Goal: Task Accomplishment & Management: Complete application form

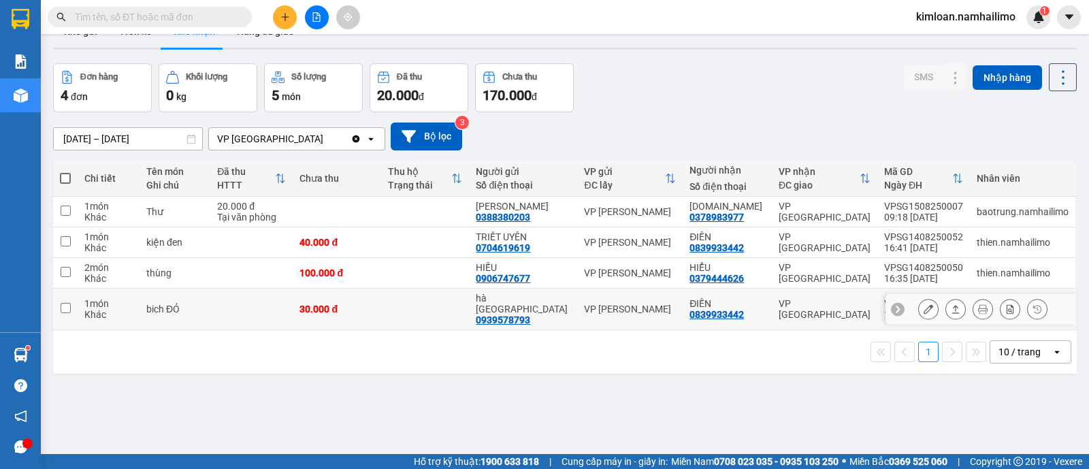
scroll to position [62, 0]
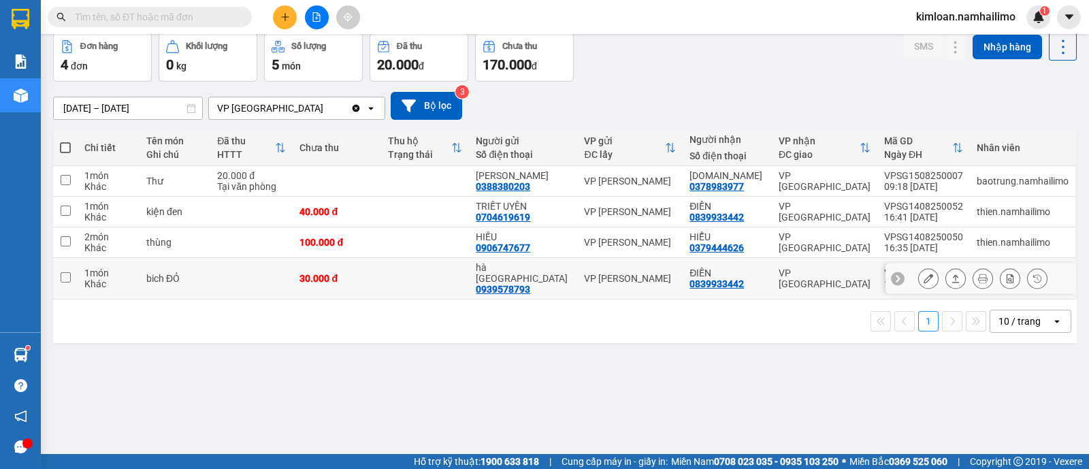
click at [71, 276] on td at bounding box center [65, 279] width 25 height 42
checkbox input "true"
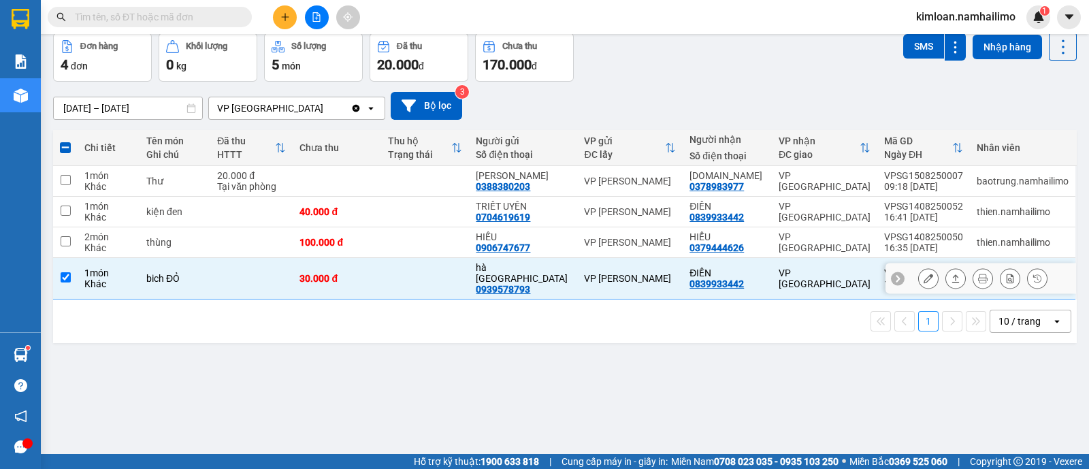
click at [920, 275] on button at bounding box center [928, 279] width 19 height 24
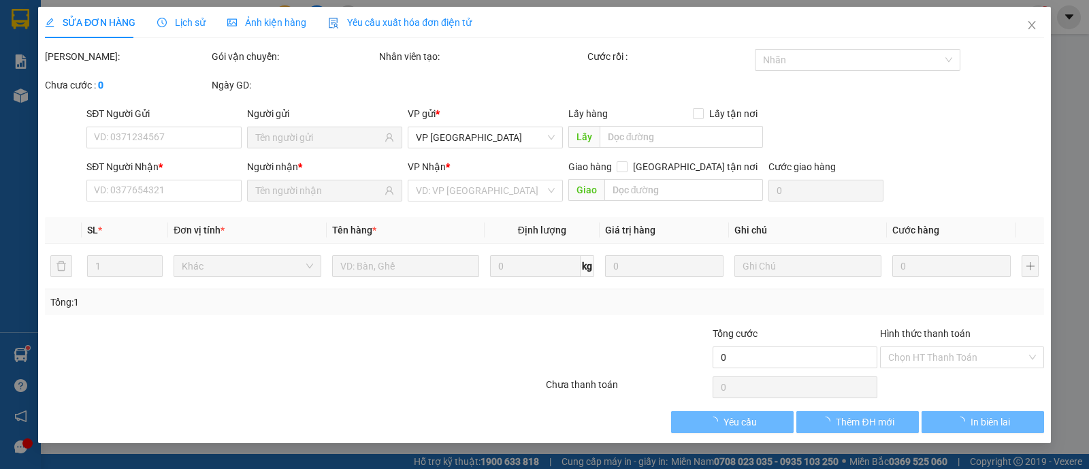
type input "0939578793"
type input "hà [GEOGRAPHIC_DATA]"
type input "0839933442"
type input "ĐIỀN"
type input "30.000"
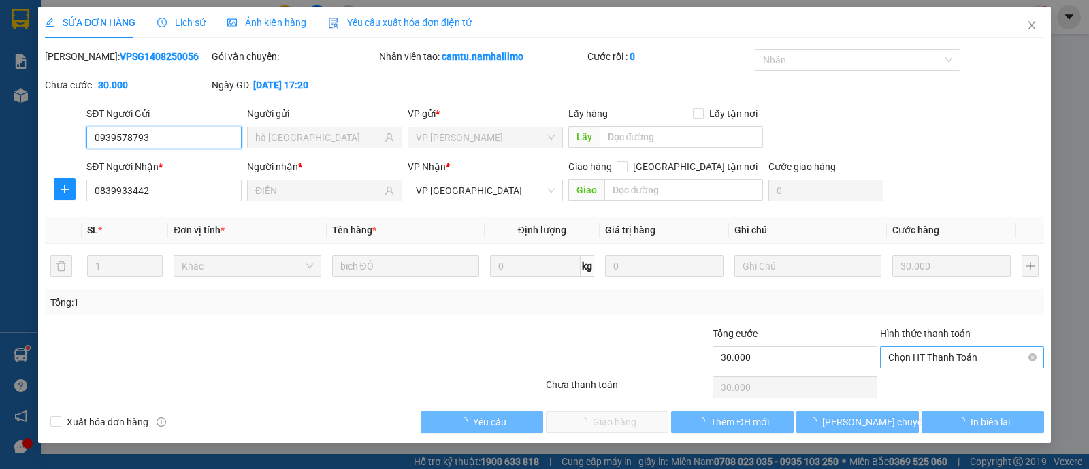
click at [922, 355] on span "Chọn HT Thanh Toán" at bounding box center [962, 357] width 148 height 20
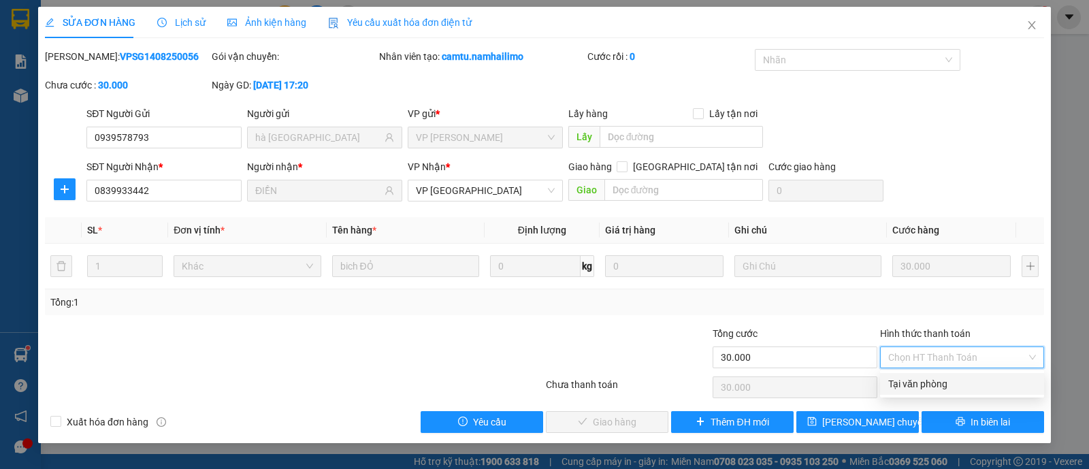
click at [905, 379] on div "Tại văn phòng" at bounding box center [962, 383] width 148 height 15
type input "0"
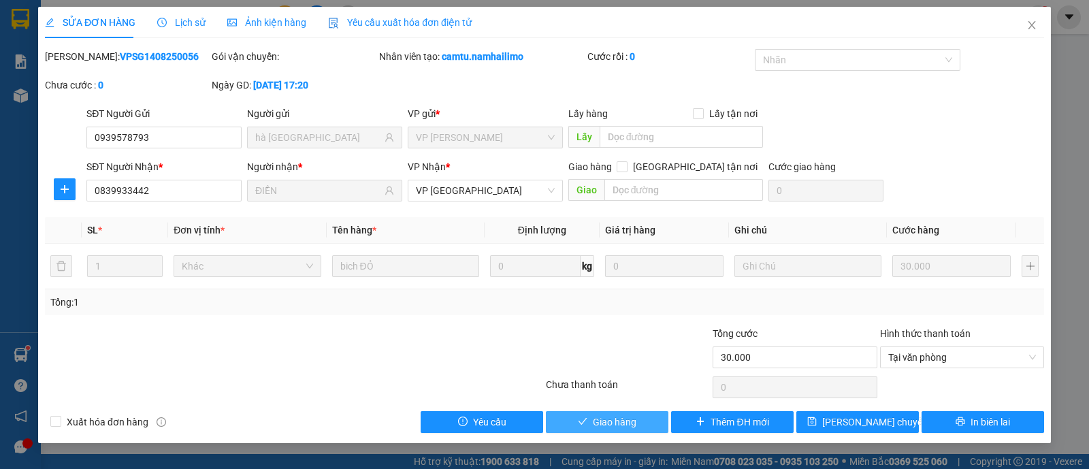
click at [639, 419] on button "Giao hàng" at bounding box center [607, 422] width 123 height 22
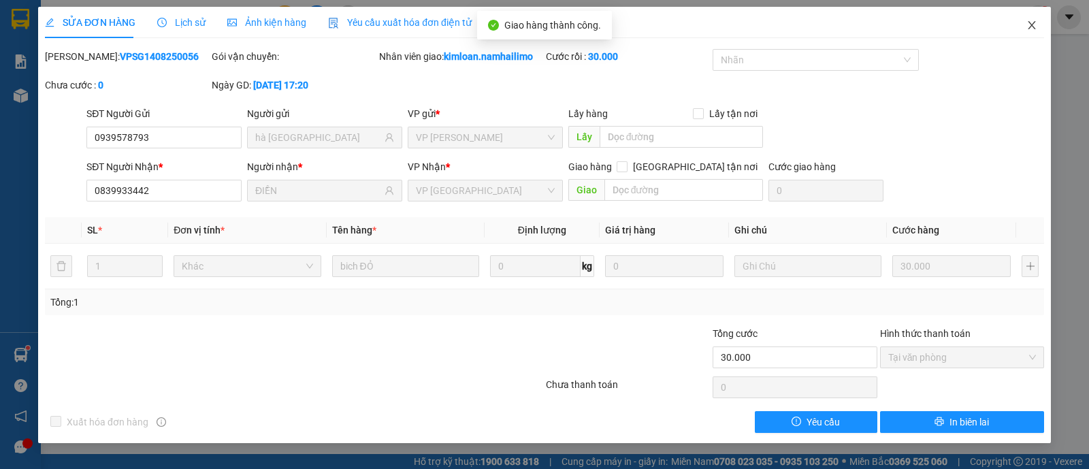
click at [1031, 20] on icon "close" at bounding box center [1031, 25] width 11 height 11
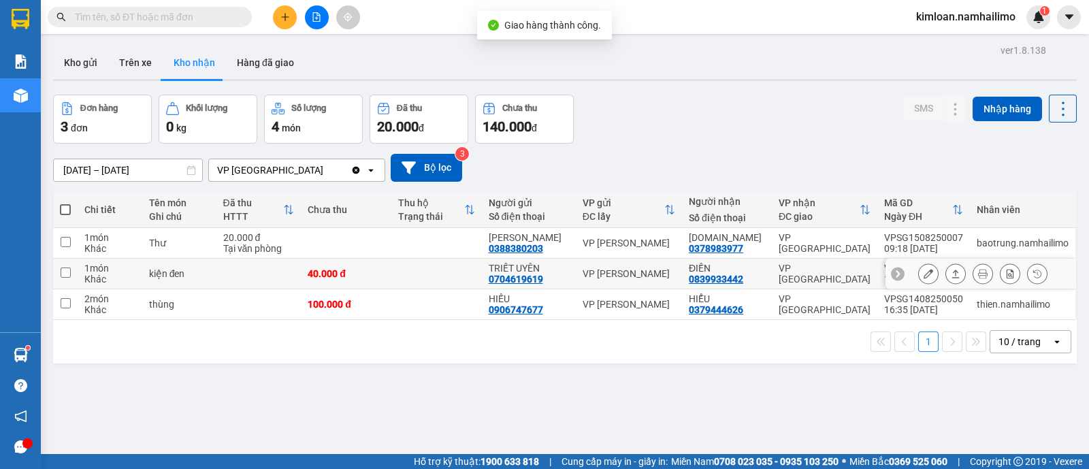
click at [71, 271] on td at bounding box center [65, 274] width 25 height 31
checkbox input "true"
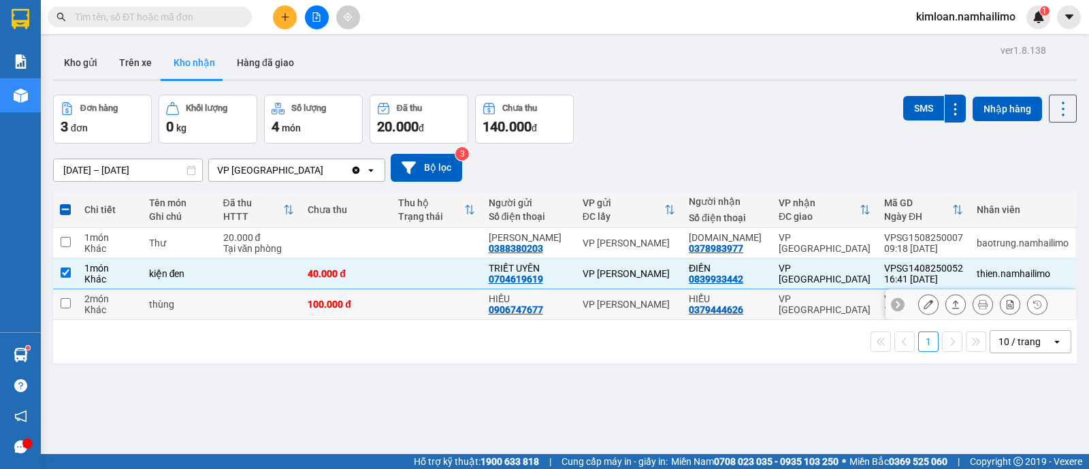
click at [919, 312] on button at bounding box center [928, 305] width 19 height 24
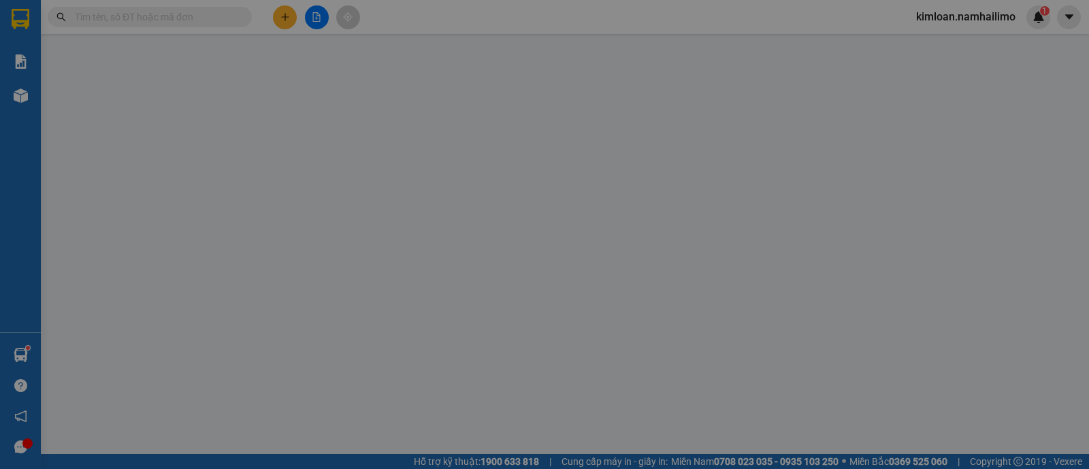
type input "0906747677"
type input "HIẾU"
type input "0379444626"
type input "HIỂU"
type input "100.000"
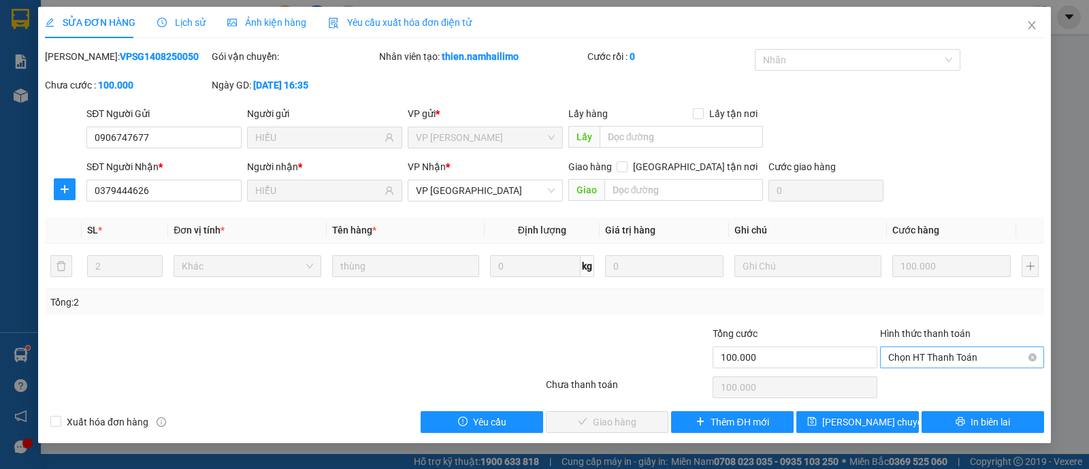
drag, startPoint x: 890, startPoint y: 342, endPoint x: 896, endPoint y: 352, distance: 11.3
click at [890, 344] on div "Hình thức thanh toán" at bounding box center [962, 336] width 164 height 20
click at [897, 353] on span "Chọn HT Thanh Toán" at bounding box center [962, 357] width 148 height 20
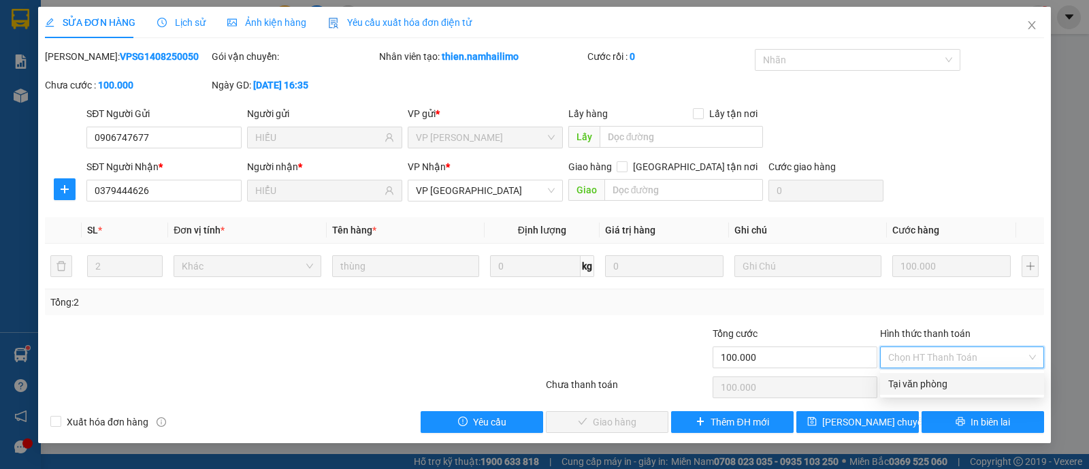
click at [894, 392] on div "Tại văn phòng" at bounding box center [962, 384] width 164 height 22
type input "0"
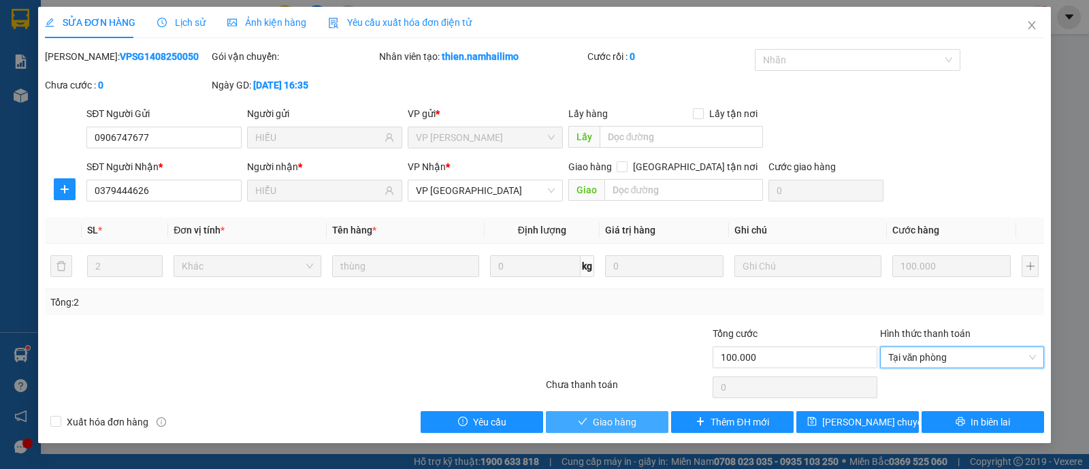
click at [614, 416] on span "Giao hàng" at bounding box center [615, 422] width 44 height 15
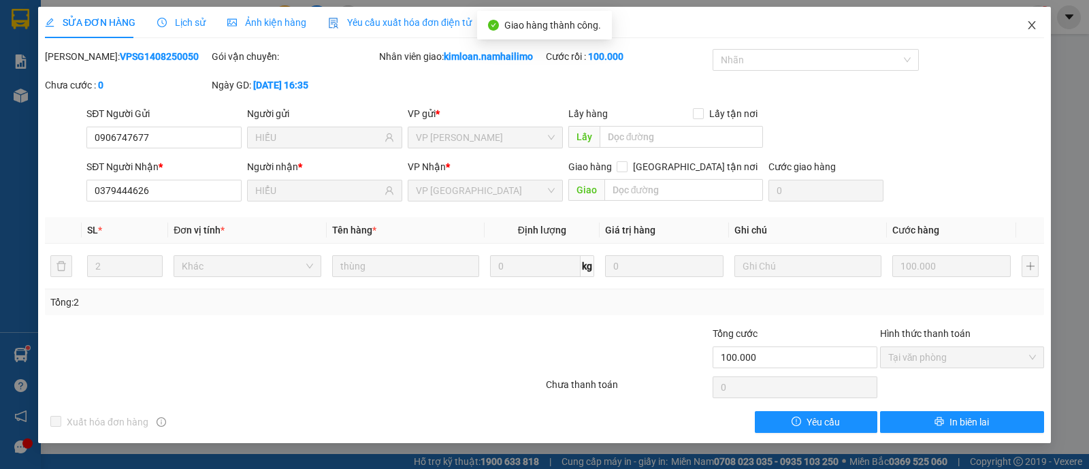
click at [1028, 22] on icon "close" at bounding box center [1031, 25] width 11 height 11
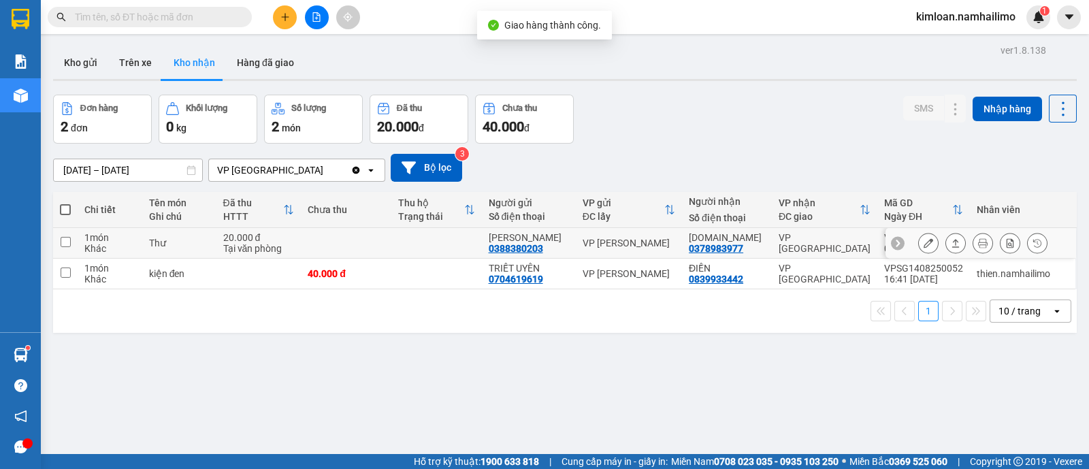
click at [71, 236] on td at bounding box center [65, 243] width 25 height 31
checkbox input "true"
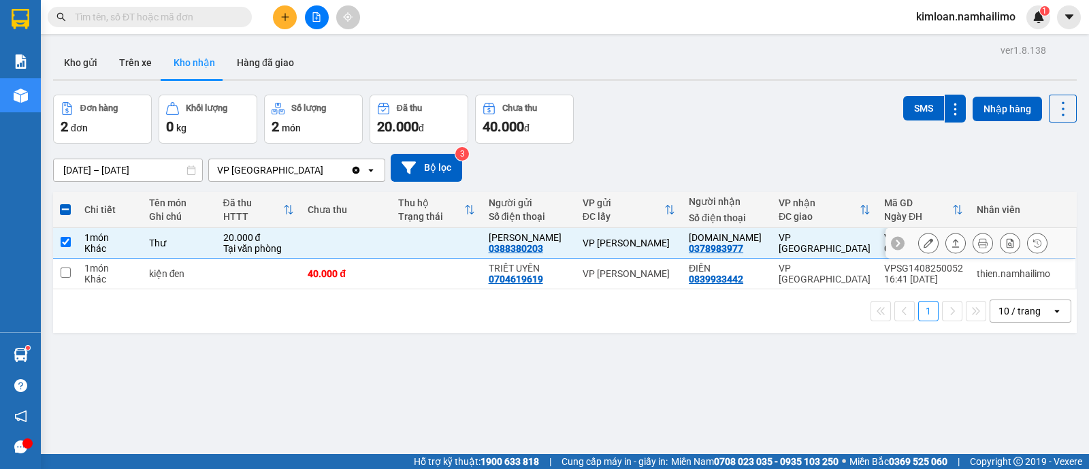
click at [922, 242] on button at bounding box center [928, 243] width 19 height 24
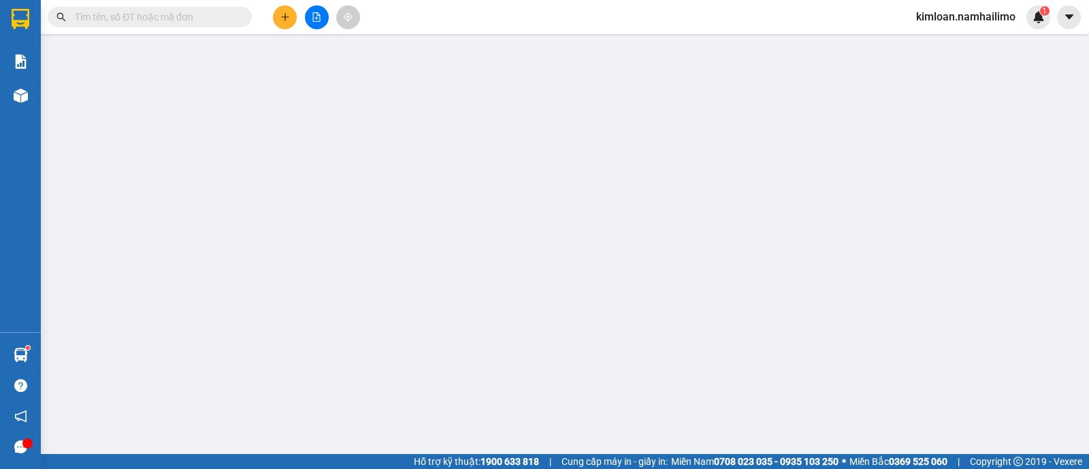
type input "0388380203"
type input "[PERSON_NAME]"
type input "0378983977"
type input "[DOMAIN_NAME]"
type input "20.000"
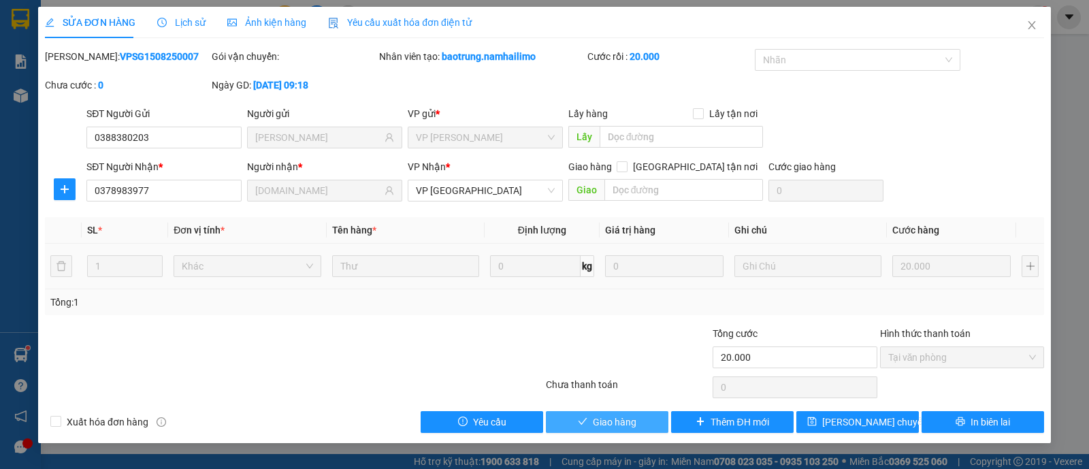
click at [604, 417] on span "Giao hàng" at bounding box center [615, 422] width 44 height 15
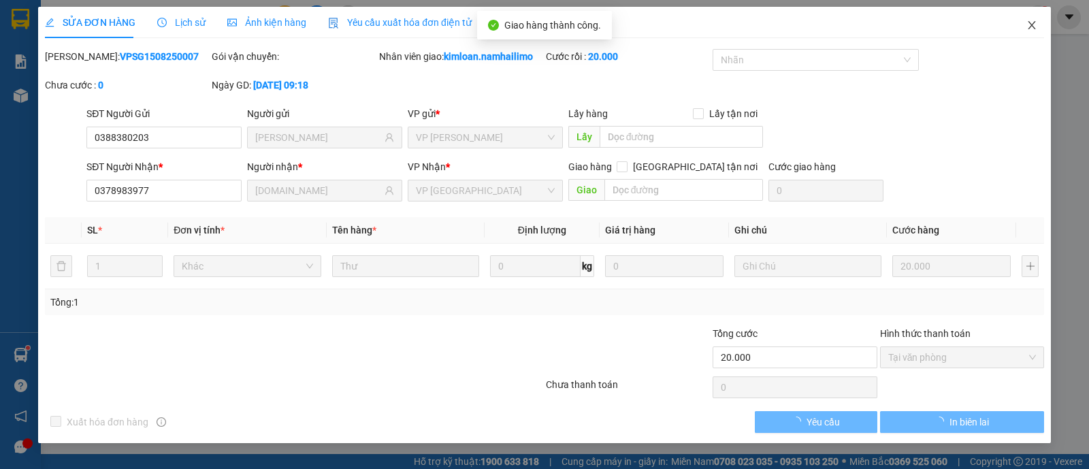
click at [1028, 22] on icon "close" at bounding box center [1031, 25] width 11 height 11
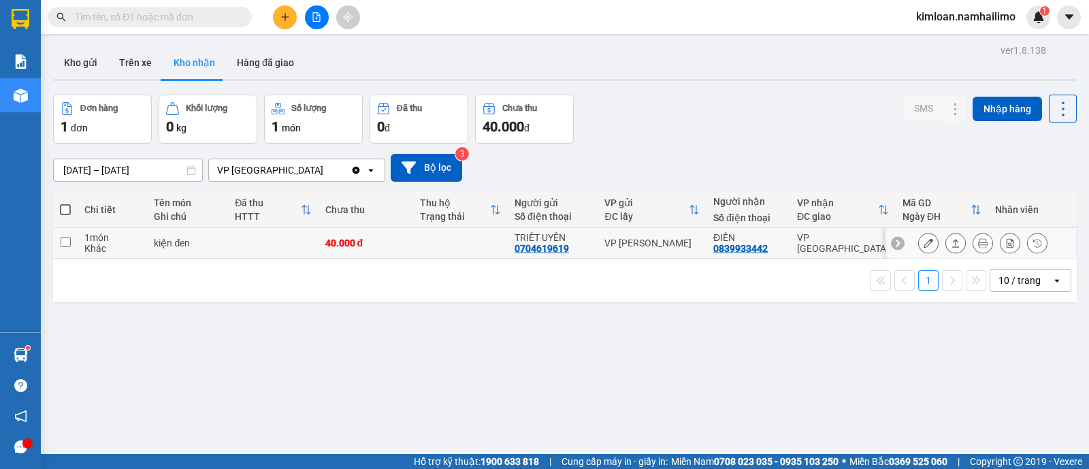
click at [72, 240] on td at bounding box center [65, 243] width 25 height 31
checkbox input "true"
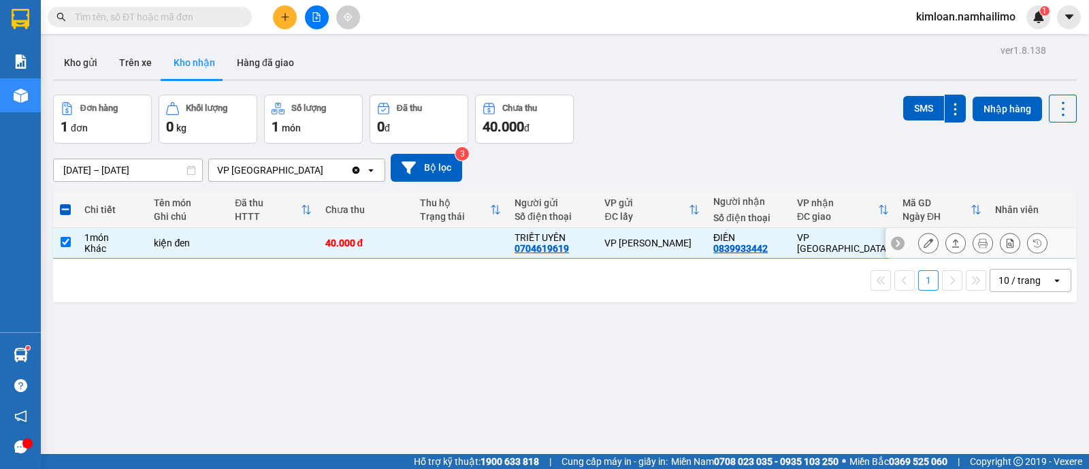
click at [924, 246] on icon at bounding box center [929, 243] width 10 height 10
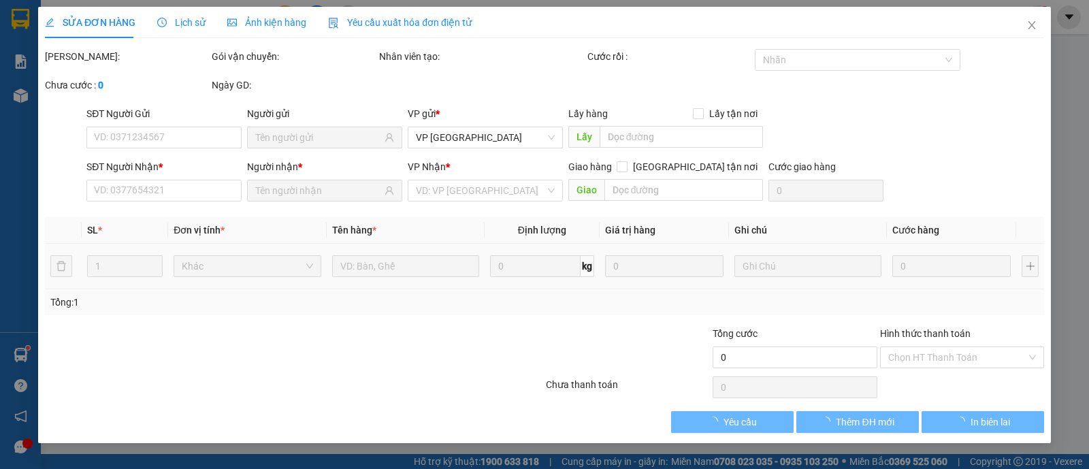
type input "0704619619"
type input "TRIẾT UYÊN"
type input "0839933442"
type input "ĐIỀN"
type input "40.000"
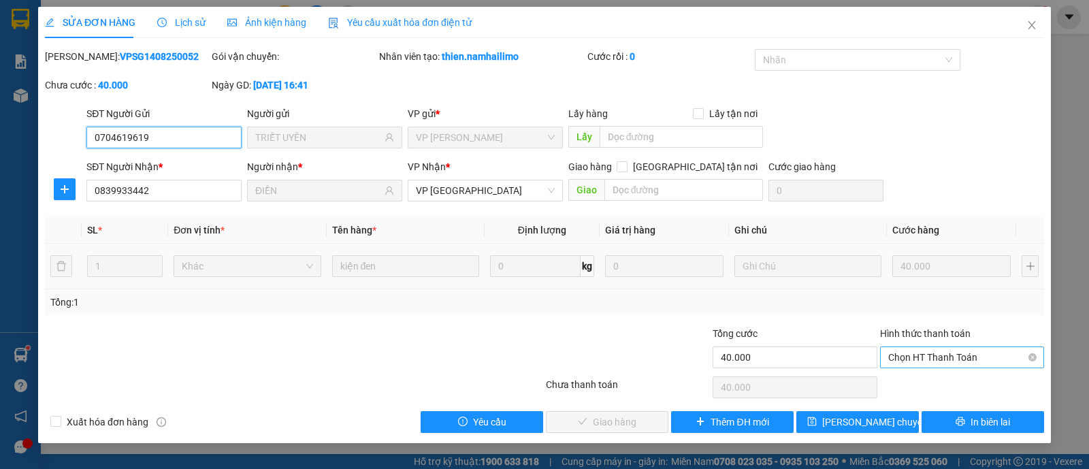
click at [924, 353] on span "Chọn HT Thanh Toán" at bounding box center [962, 357] width 148 height 20
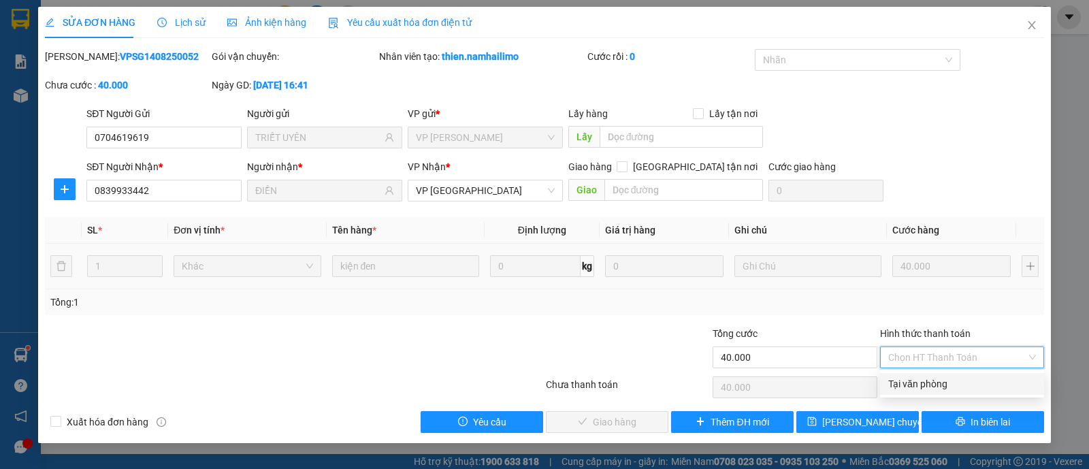
click at [926, 378] on div "Tại văn phòng" at bounding box center [962, 383] width 148 height 15
type input "0"
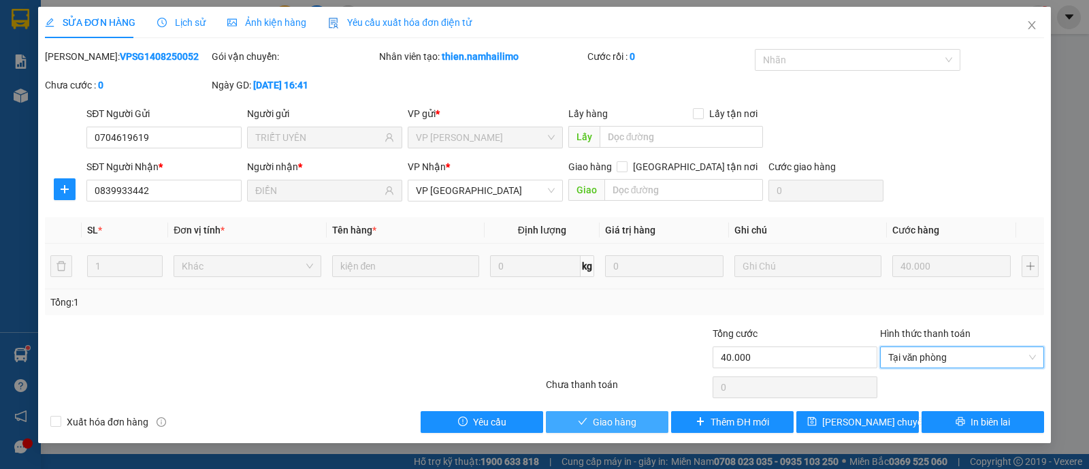
click at [615, 422] on span "Giao hàng" at bounding box center [615, 422] width 44 height 15
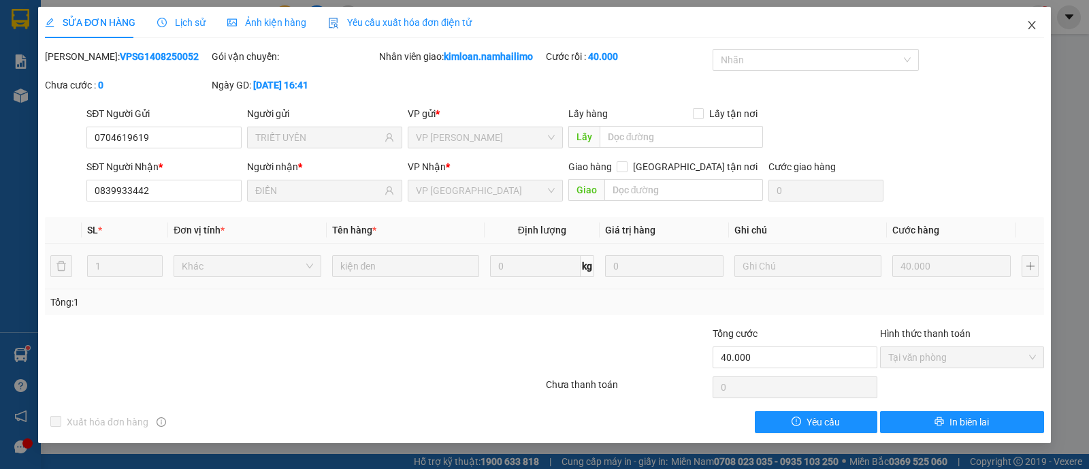
click at [1029, 27] on icon "close" at bounding box center [1031, 25] width 11 height 11
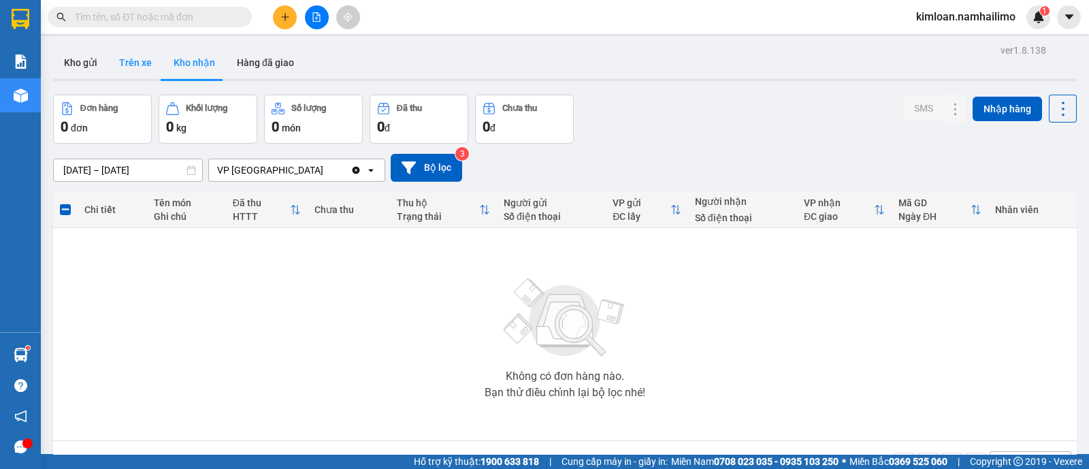
click at [118, 61] on button "Trên xe" at bounding box center [135, 62] width 54 height 33
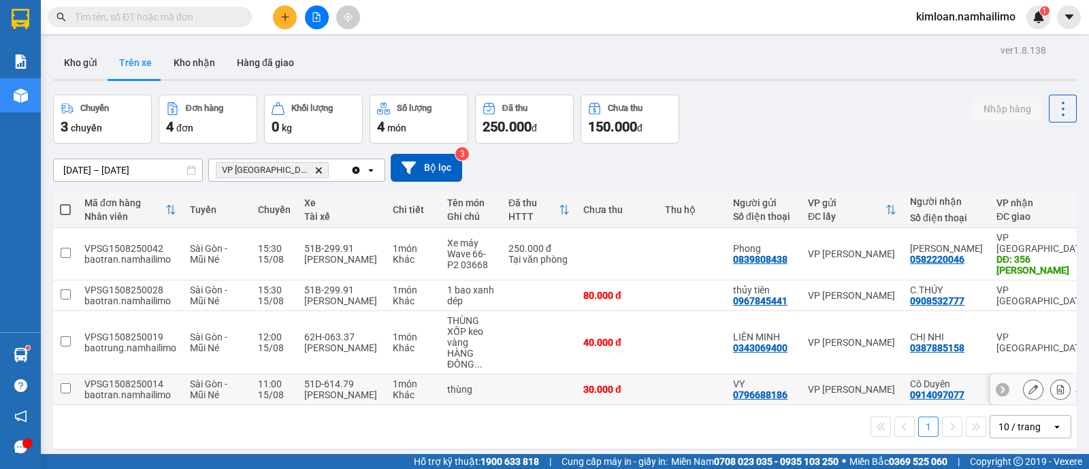
click at [66, 393] on input "checkbox" at bounding box center [66, 388] width 10 height 10
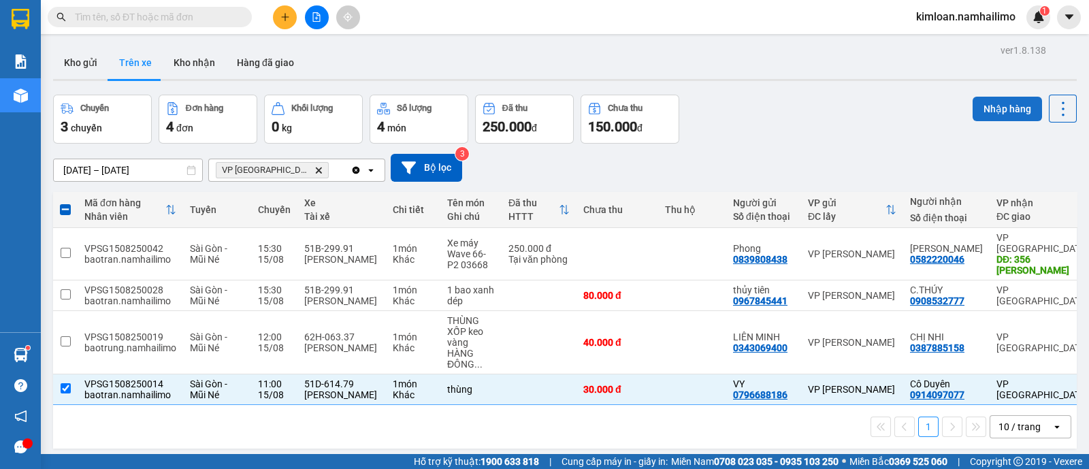
click at [986, 107] on button "Nhập hàng" at bounding box center [1007, 109] width 69 height 25
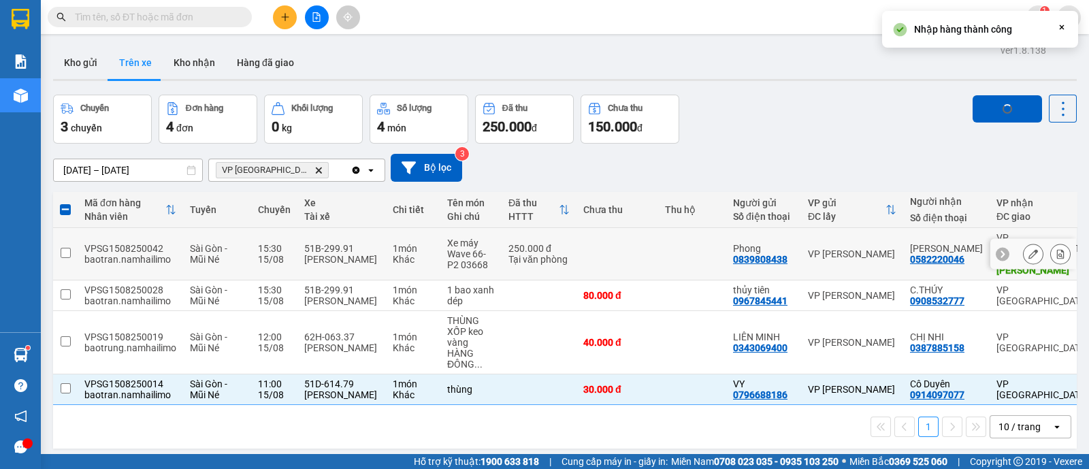
checkbox input "false"
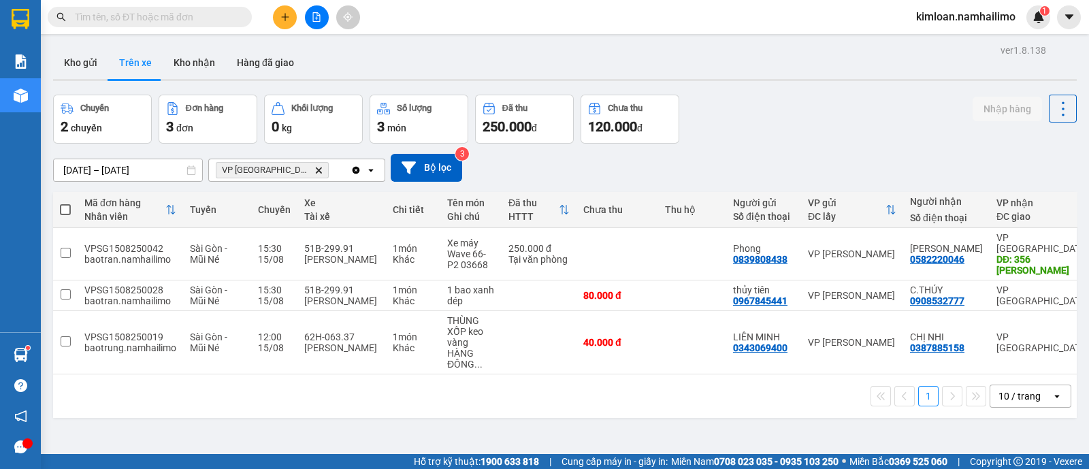
click at [623, 408] on div "1 10 / trang open" at bounding box center [565, 396] width 1013 height 23
click at [191, 71] on button "Kho nhận" at bounding box center [194, 62] width 63 height 33
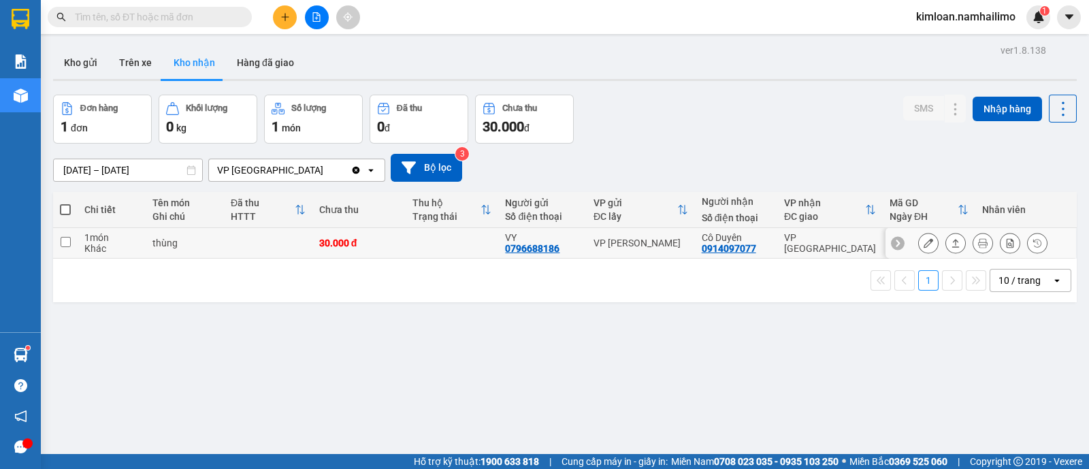
click at [61, 244] on input "checkbox" at bounding box center [66, 242] width 10 height 10
checkbox input "true"
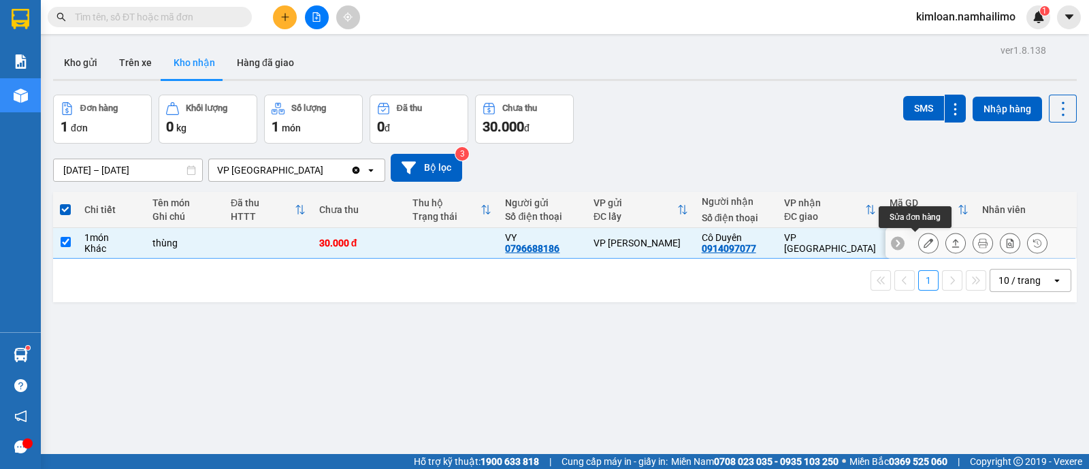
click at [919, 248] on button at bounding box center [928, 243] width 19 height 24
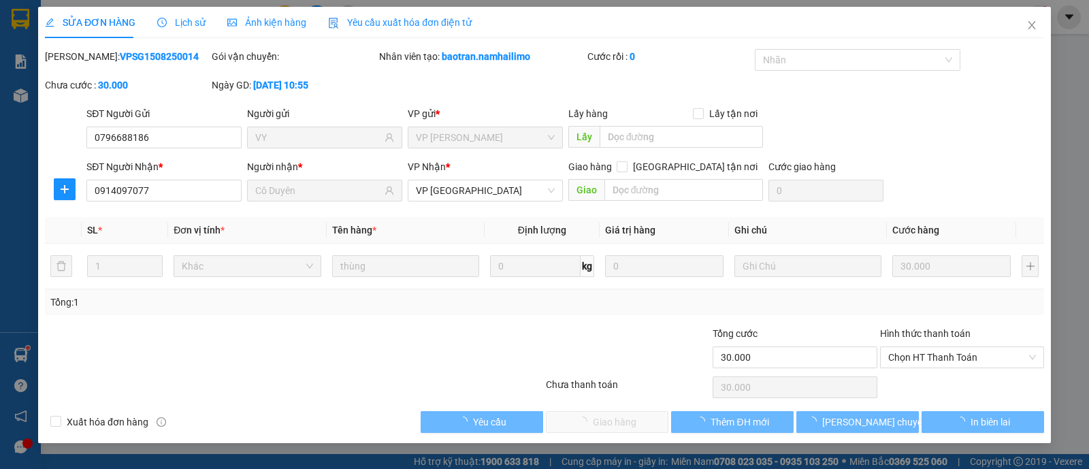
type input "0796688186"
type input "VY"
type input "0914097077"
type input "Cô Duyên"
type input "30.000"
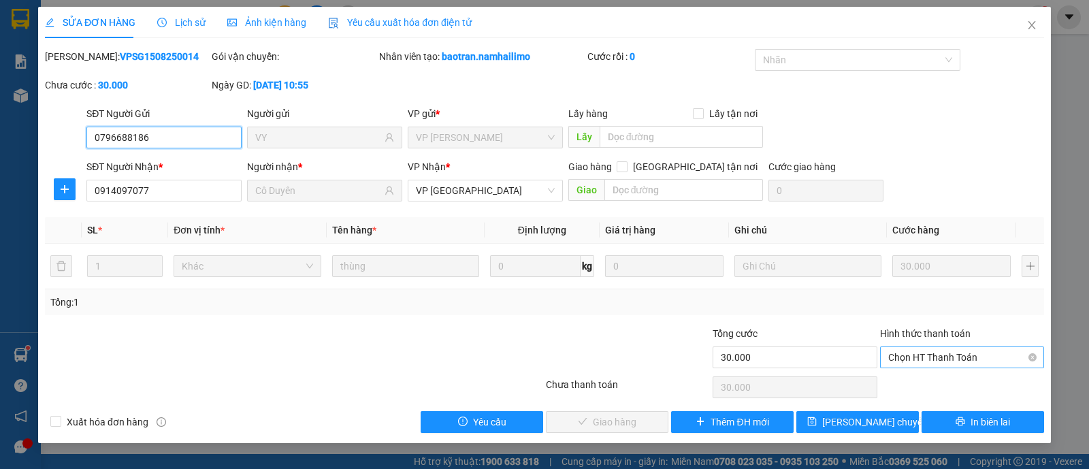
click at [925, 351] on span "Chọn HT Thanh Toán" at bounding box center [962, 357] width 148 height 20
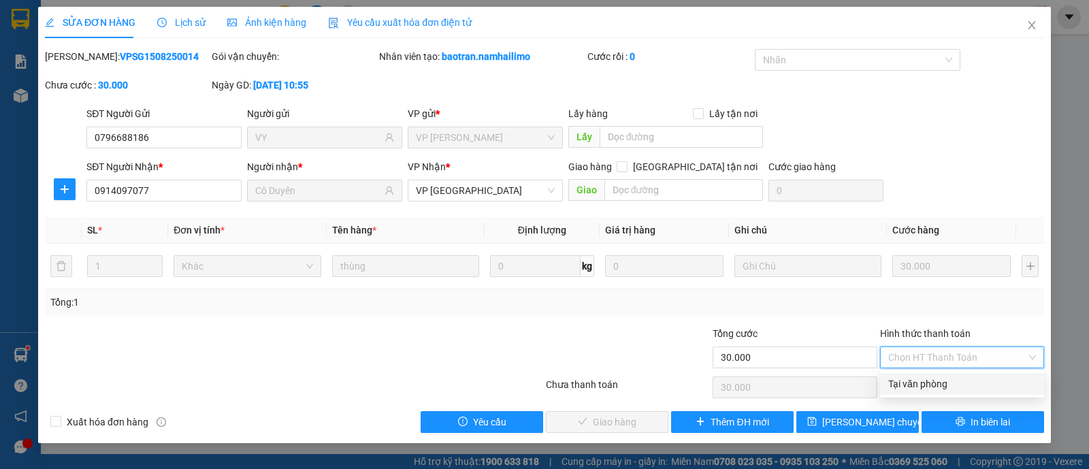
click at [926, 380] on div "Tại văn phòng" at bounding box center [962, 383] width 148 height 15
type input "0"
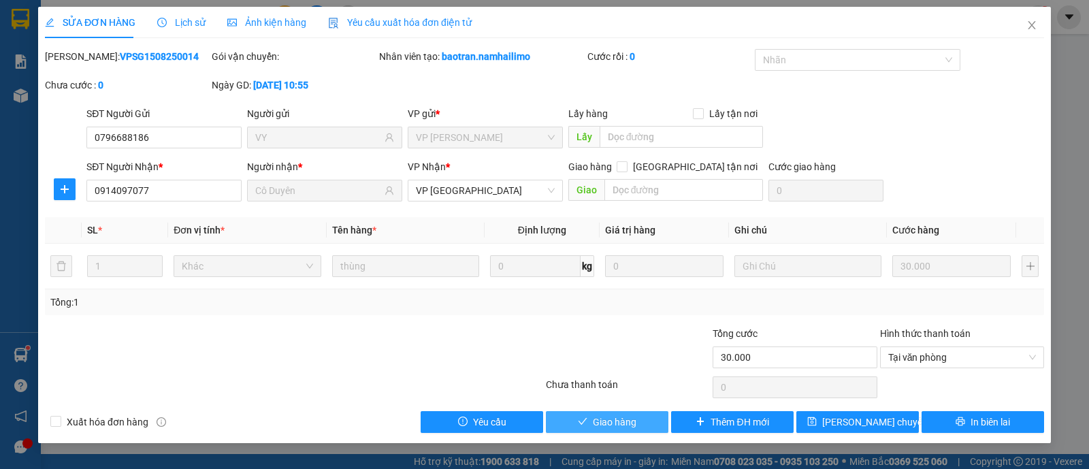
click at [627, 419] on span "Giao hàng" at bounding box center [615, 422] width 44 height 15
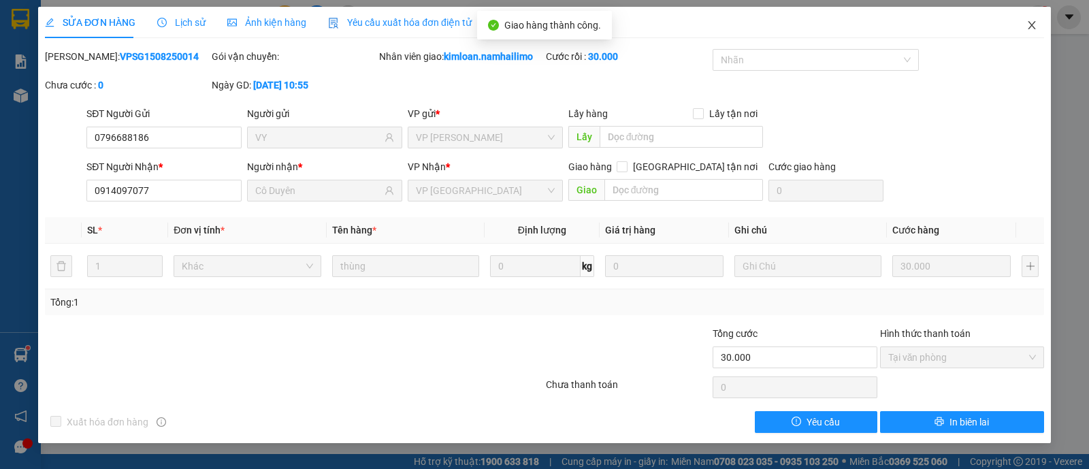
click at [1036, 25] on icon "close" at bounding box center [1031, 25] width 11 height 11
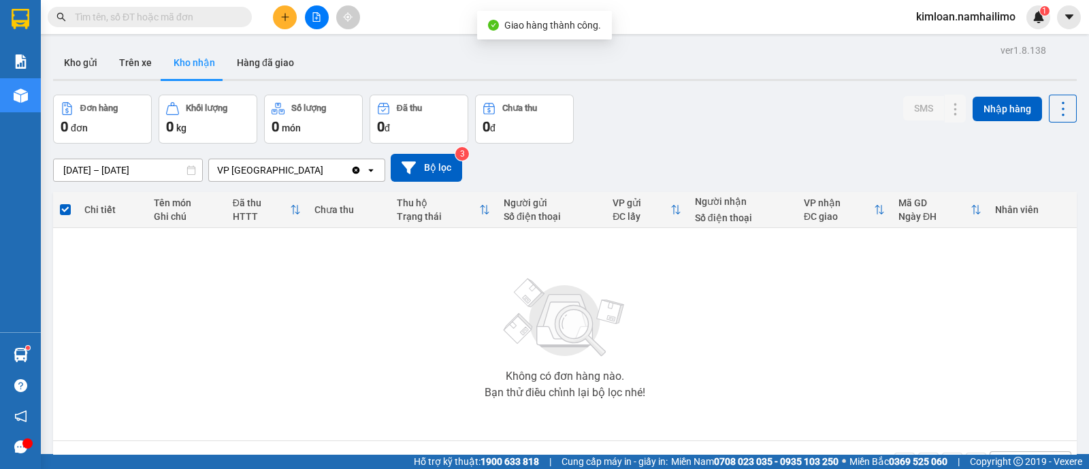
click at [700, 349] on div "Không có đơn hàng nào. Bạn thử điều chỉnh lại bộ lọc nhé!" at bounding box center [565, 334] width 1010 height 204
click at [136, 65] on button "Trên xe" at bounding box center [135, 62] width 54 height 33
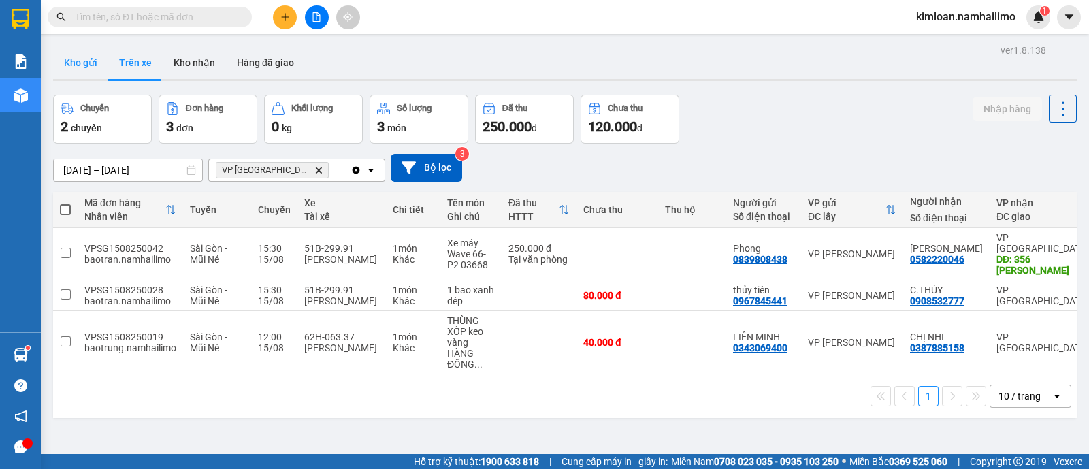
click at [74, 64] on button "Kho gửi" at bounding box center [80, 62] width 55 height 33
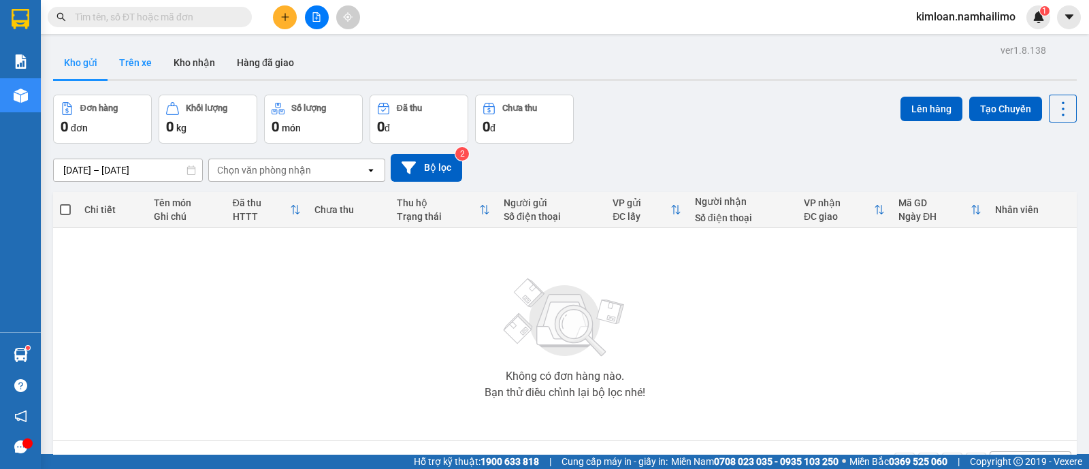
click at [158, 56] on button "Trên xe" at bounding box center [135, 62] width 54 height 33
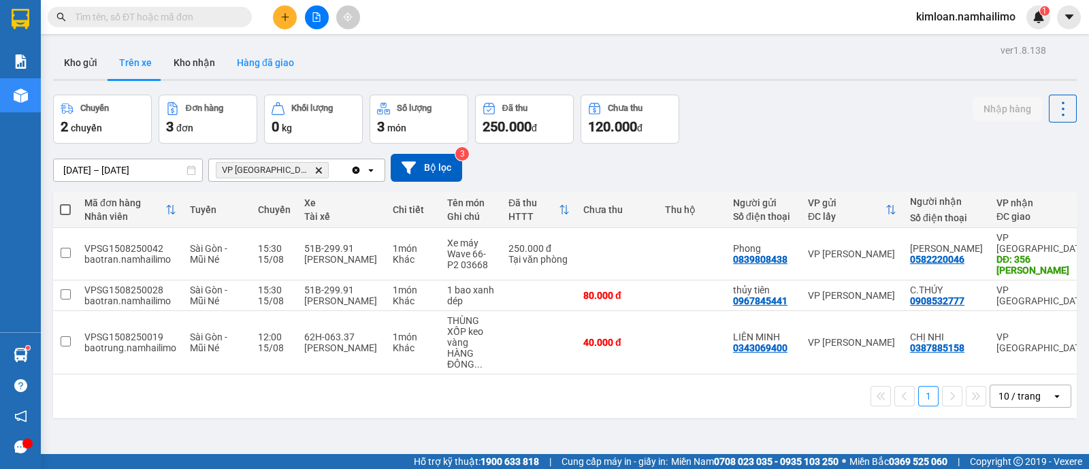
click at [255, 58] on button "Hàng đã giao" at bounding box center [265, 62] width 79 height 33
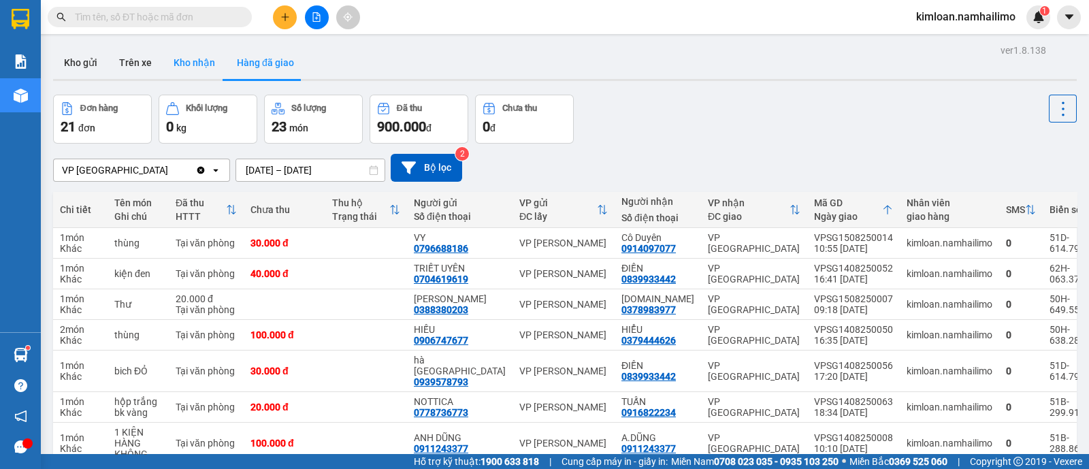
click at [201, 75] on button "Kho nhận" at bounding box center [194, 62] width 63 height 33
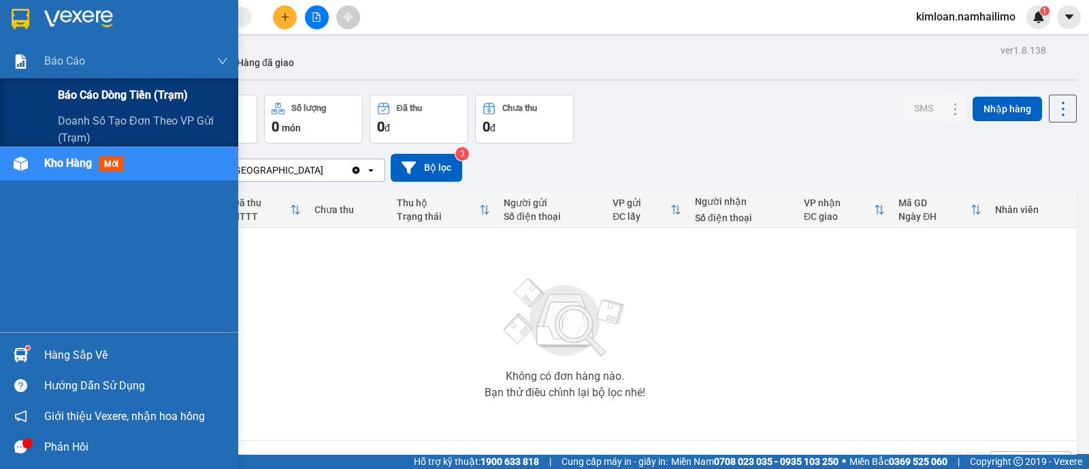
click at [71, 103] on span "Báo cáo dòng tiền (trạm)" at bounding box center [123, 94] width 130 height 17
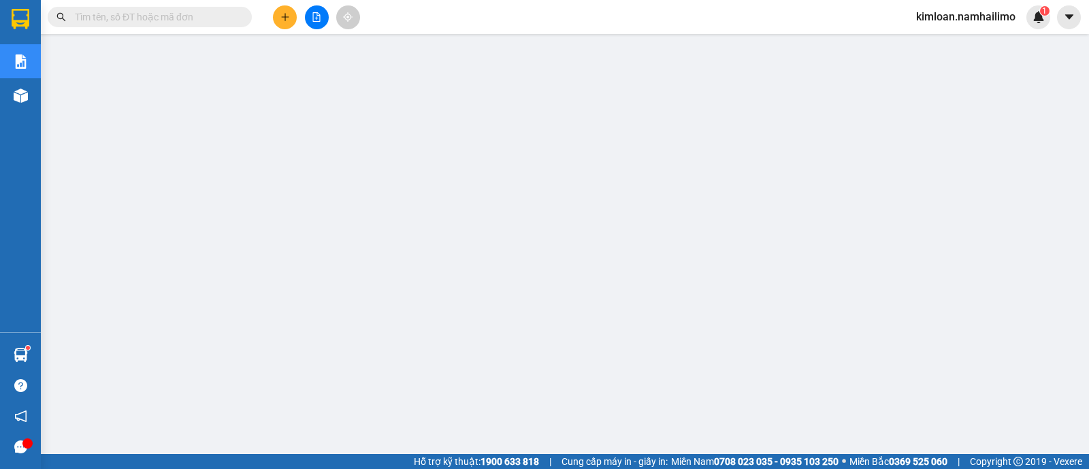
click at [218, 17] on input "text" at bounding box center [155, 17] width 161 height 15
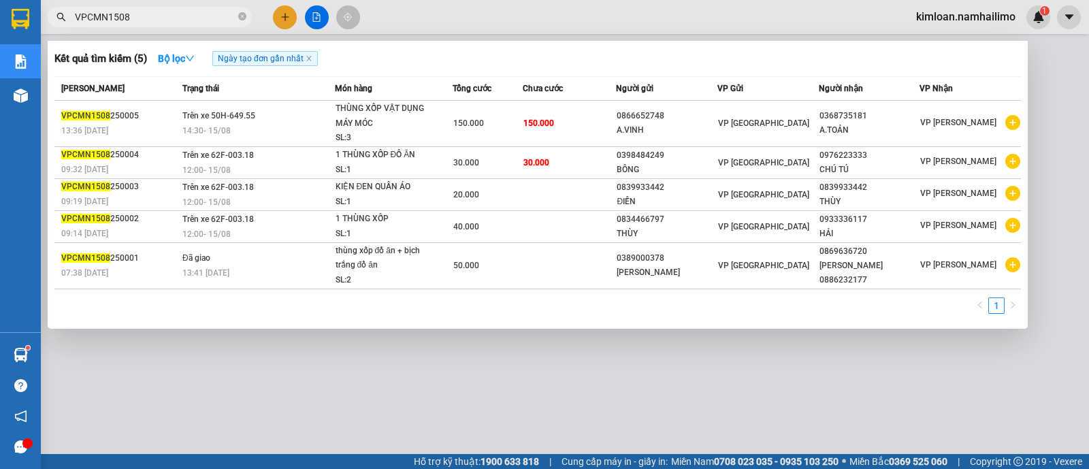
type input "VPCMN1508"
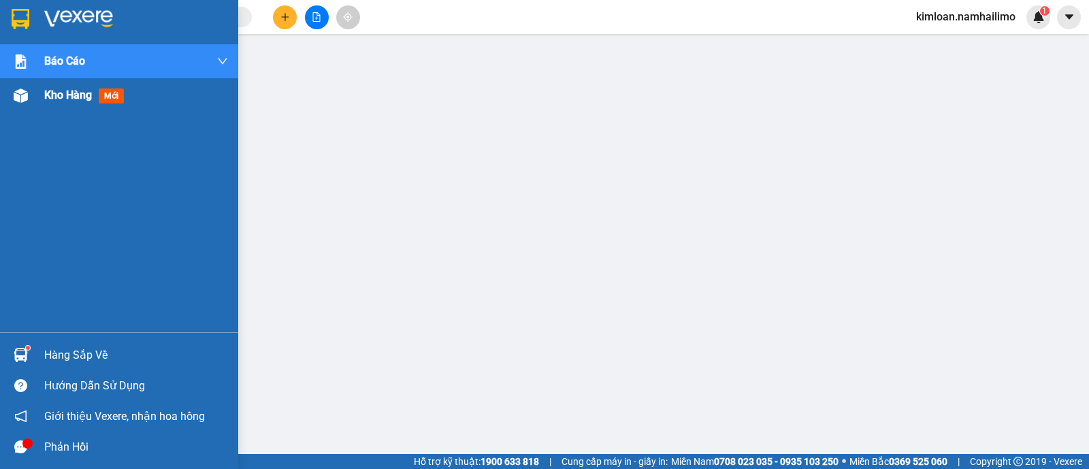
drag, startPoint x: 82, startPoint y: 101, endPoint x: 100, endPoint y: 97, distance: 19.0
click at [82, 101] on span "Kho hàng" at bounding box center [68, 94] width 48 height 13
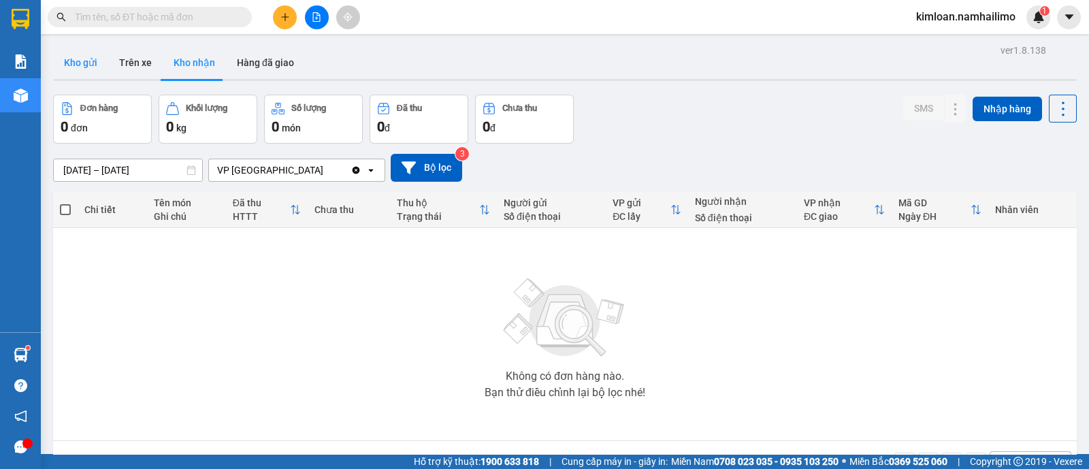
click at [76, 58] on button "Kho gửi" at bounding box center [80, 62] width 55 height 33
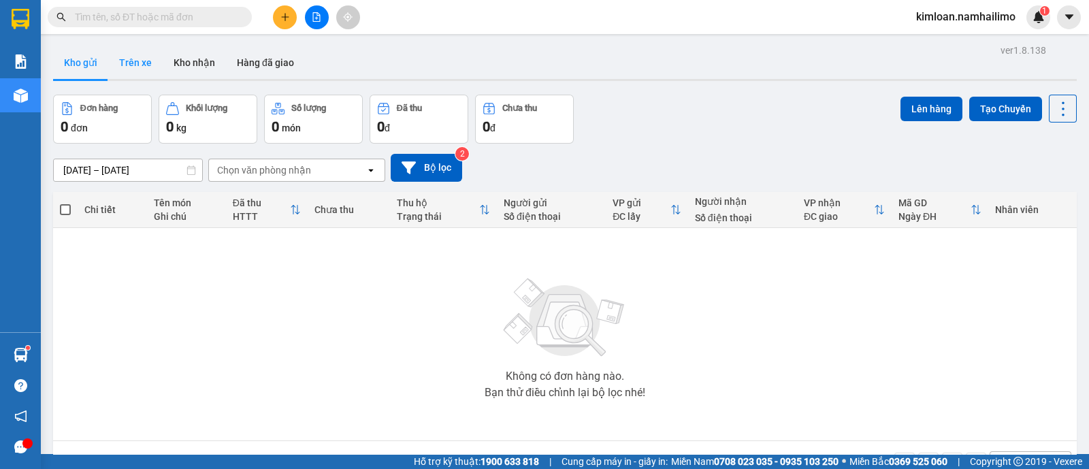
click at [139, 71] on button "Trên xe" at bounding box center [135, 62] width 54 height 33
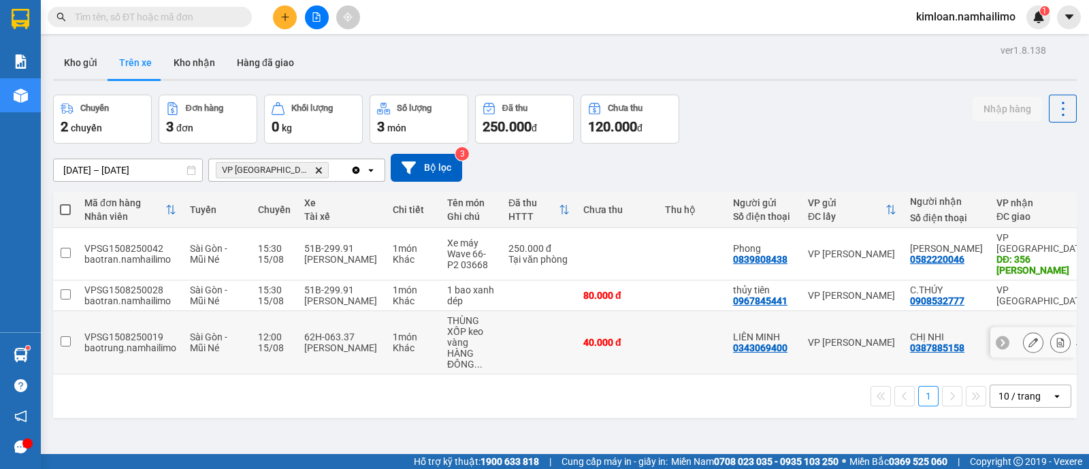
click at [71, 338] on td at bounding box center [65, 342] width 25 height 63
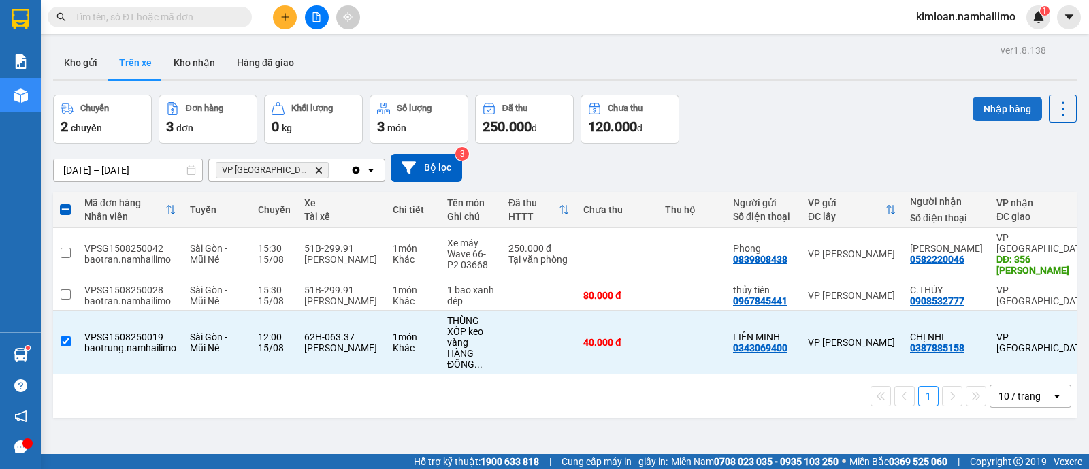
click at [986, 103] on button "Nhập hàng" at bounding box center [1007, 109] width 69 height 25
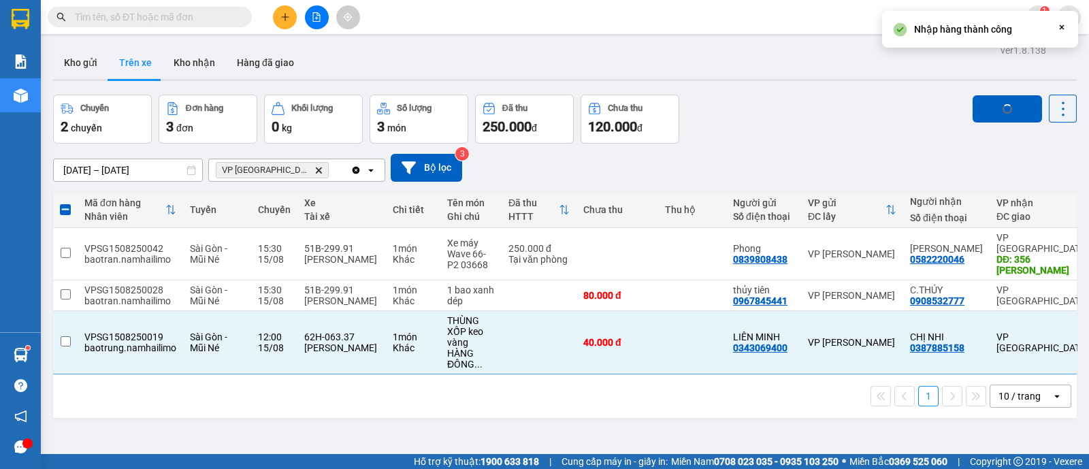
checkbox input "false"
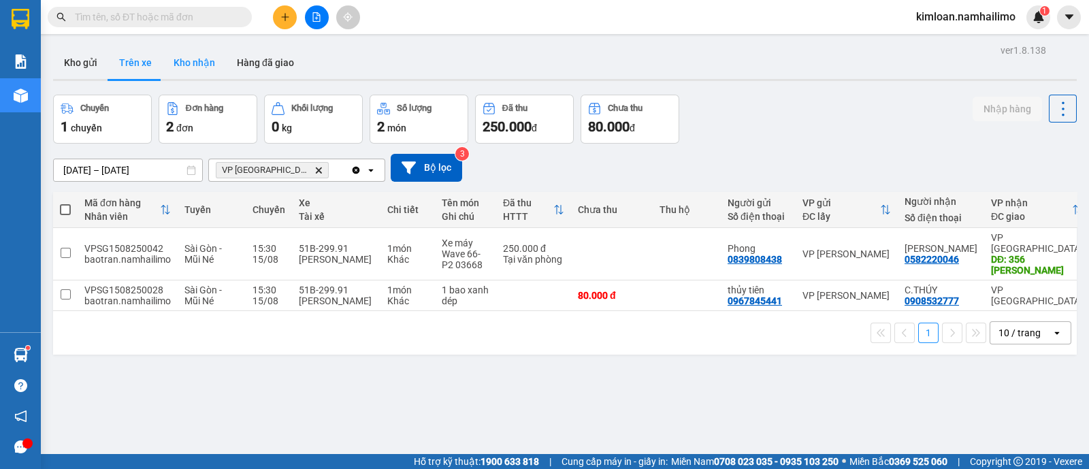
click at [192, 67] on button "Kho nhận" at bounding box center [194, 62] width 63 height 33
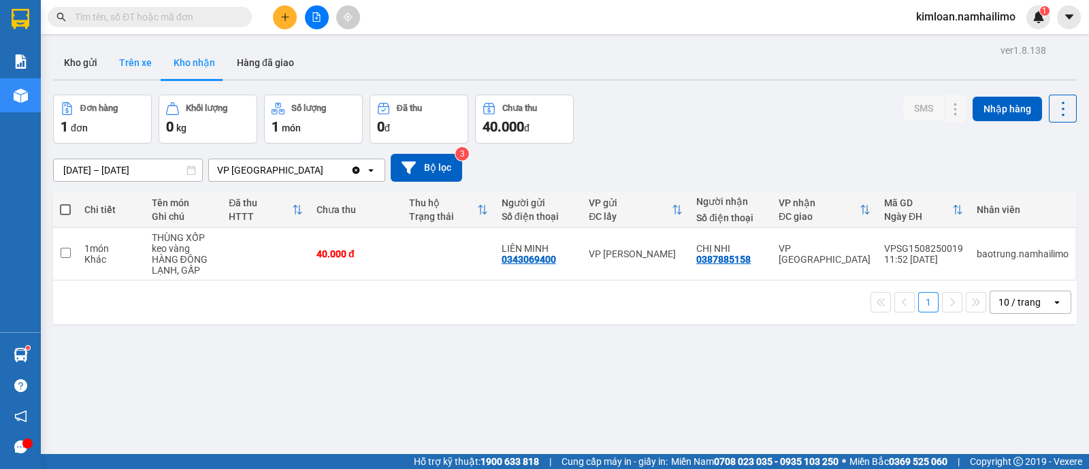
click at [150, 62] on button "Trên xe" at bounding box center [135, 62] width 54 height 33
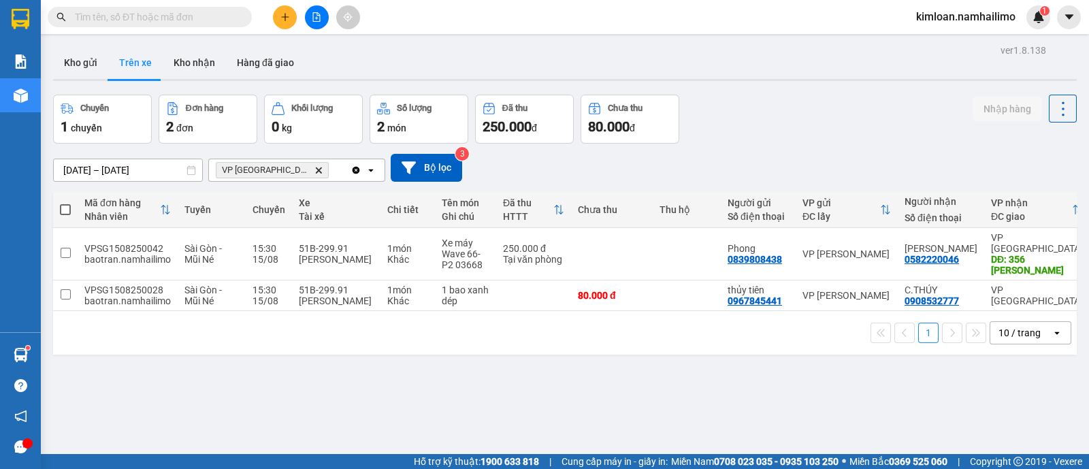
click at [433, 374] on div "ver 1.8.138 Kho gửi Trên xe Kho nhận Hàng đã giao Chuyến 1 chuyến Đơn hàng 2 đơ…" at bounding box center [565, 275] width 1035 height 469
click at [191, 59] on button "Kho nhận" at bounding box center [194, 62] width 63 height 33
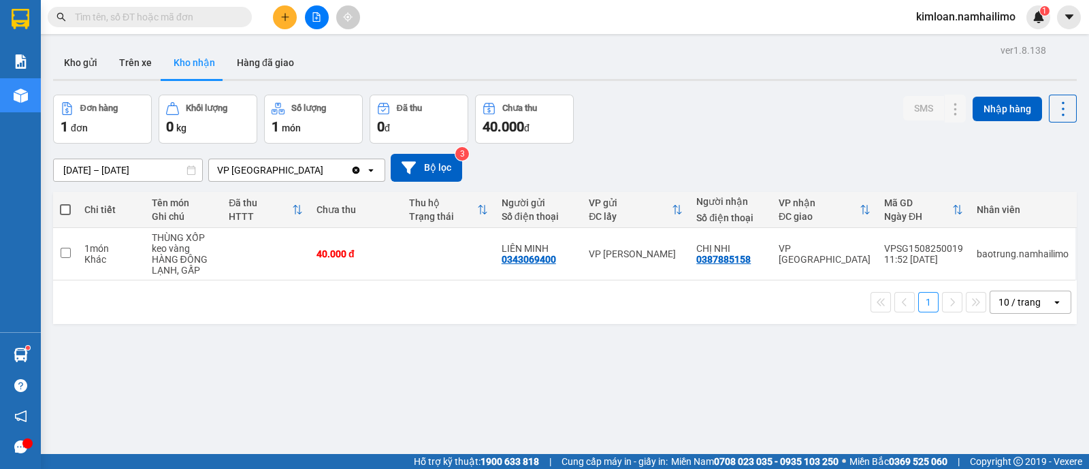
click at [153, 12] on input "text" at bounding box center [155, 17] width 161 height 15
click at [142, 55] on button "Trên xe" at bounding box center [135, 62] width 54 height 33
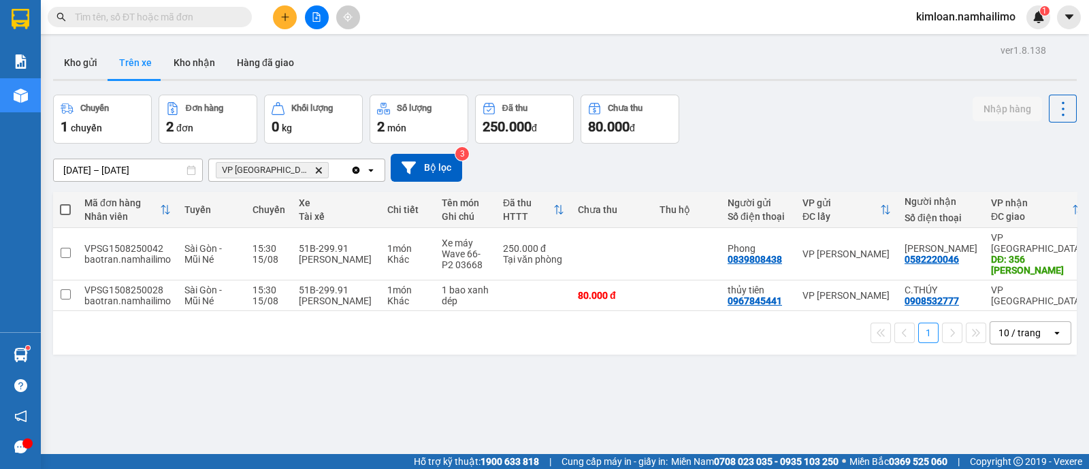
click at [182, 22] on input "text" at bounding box center [155, 17] width 161 height 15
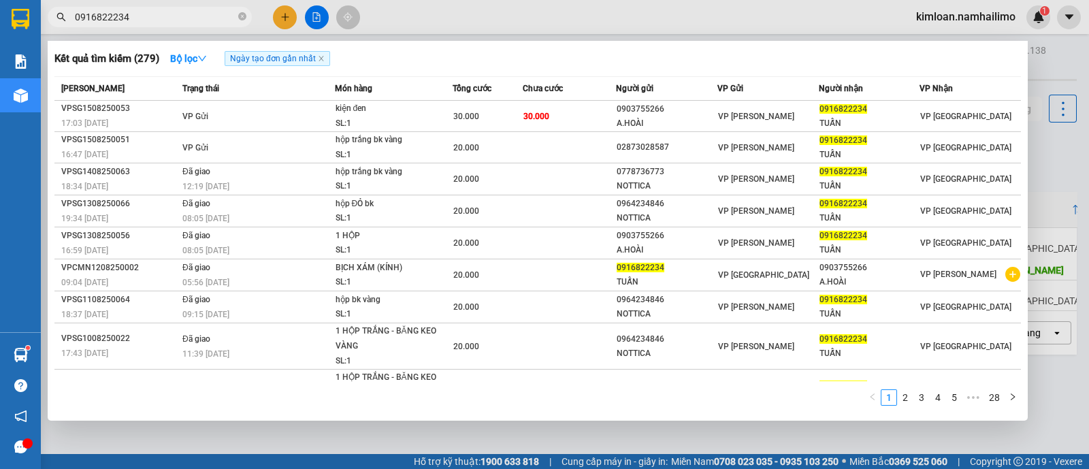
type input "0916822234"
